Goal: Task Accomplishment & Management: Manage account settings

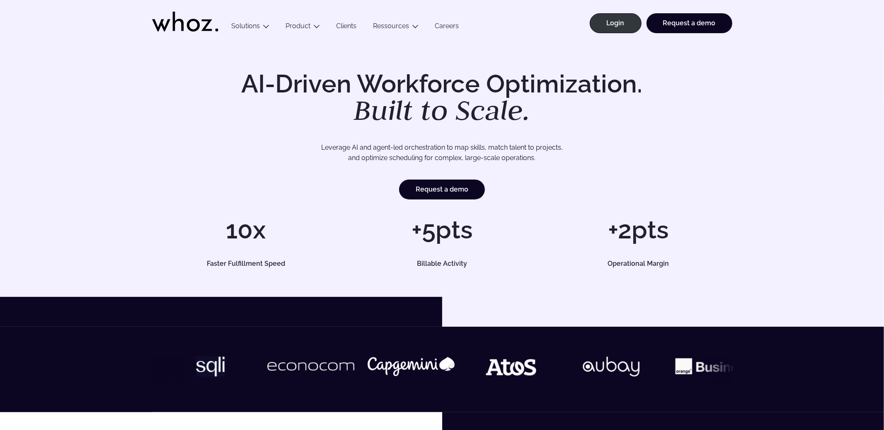
click at [626, 4] on ul "Login Request a demo" at bounding box center [659, 20] width 148 height 41
click at [616, 19] on link "Login" at bounding box center [616, 23] width 52 height 20
click at [625, 27] on link "Login" at bounding box center [616, 23] width 52 height 20
click at [621, 26] on link "Login" at bounding box center [616, 23] width 52 height 20
click at [619, 27] on link "Login" at bounding box center [616, 23] width 52 height 20
